Goal: Navigation & Orientation: Go to known website

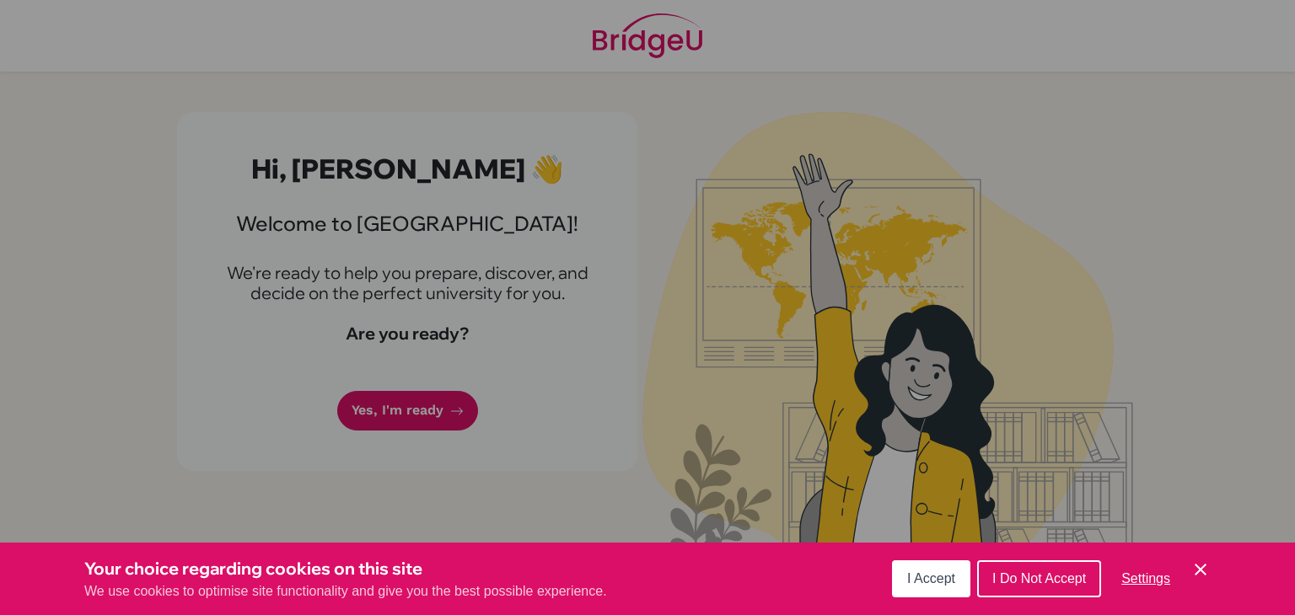
click at [940, 574] on span "I Accept" at bounding box center [931, 578] width 48 height 14
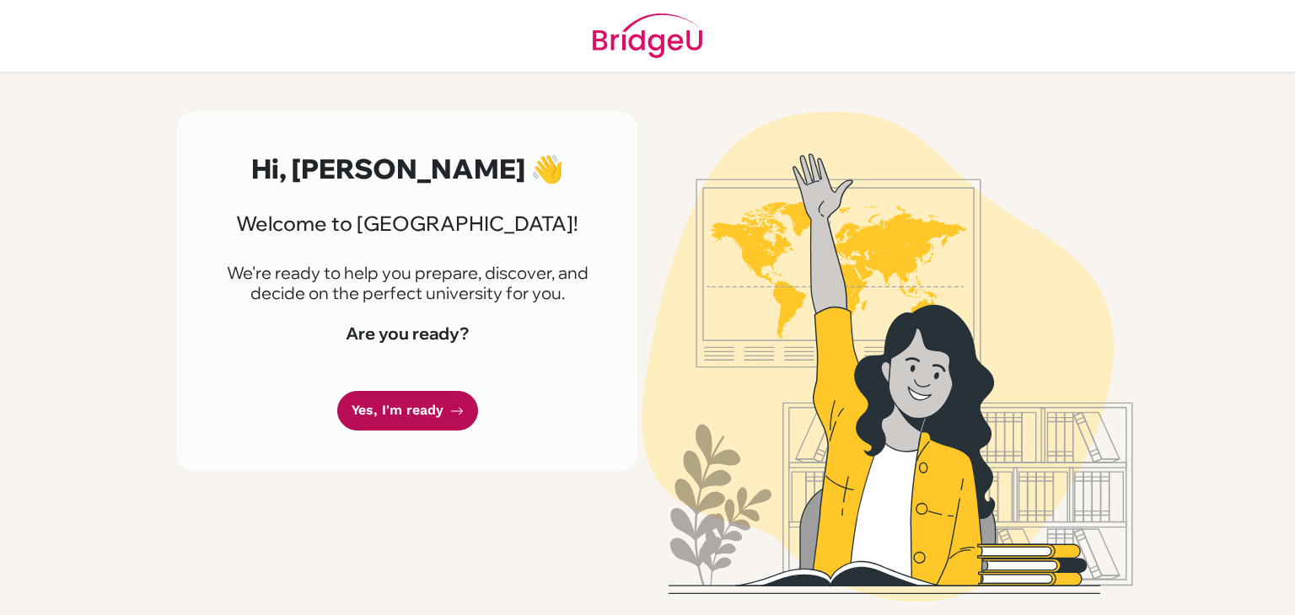
click at [396, 416] on link "Yes, I'm ready" at bounding box center [407, 411] width 141 height 40
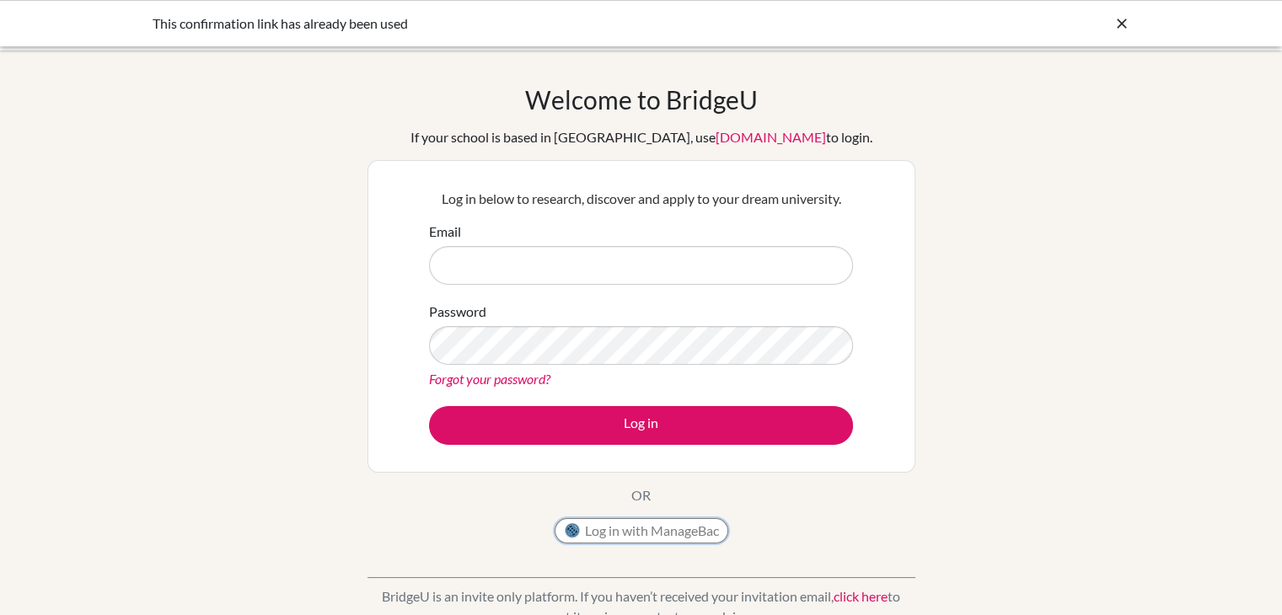
click at [617, 540] on button "Log in with ManageBac" at bounding box center [642, 530] width 174 height 25
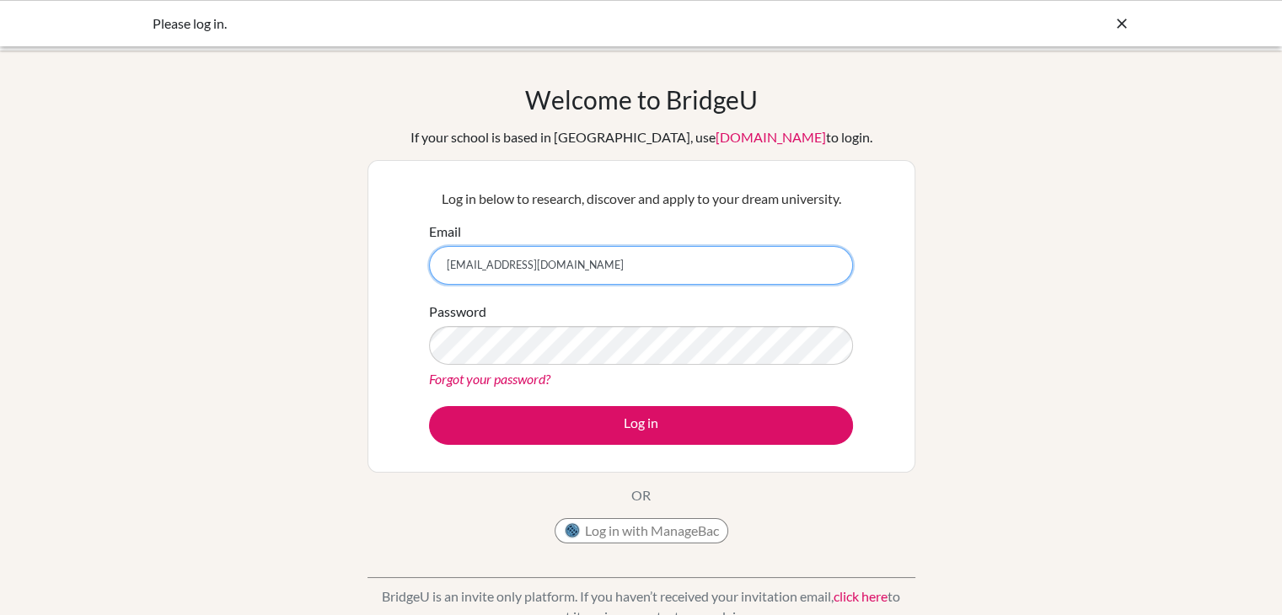
type input "[EMAIL_ADDRESS][DOMAIN_NAME]"
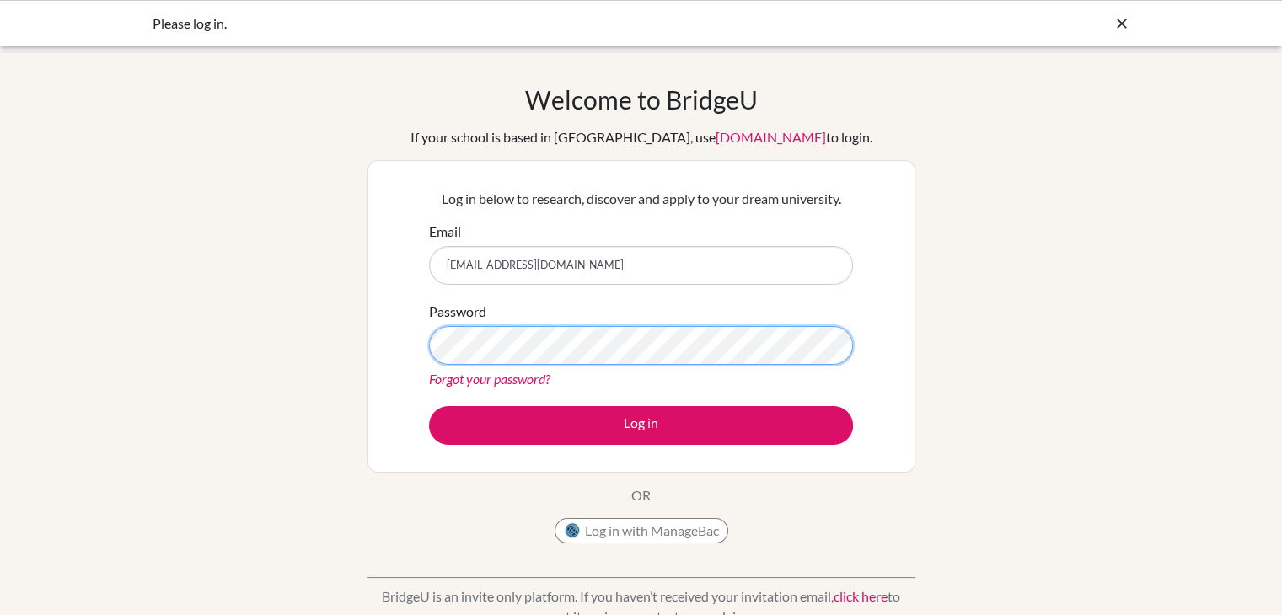
click at [429, 406] on button "Log in" at bounding box center [641, 425] width 424 height 39
